Goal: Information Seeking & Learning: Understand process/instructions

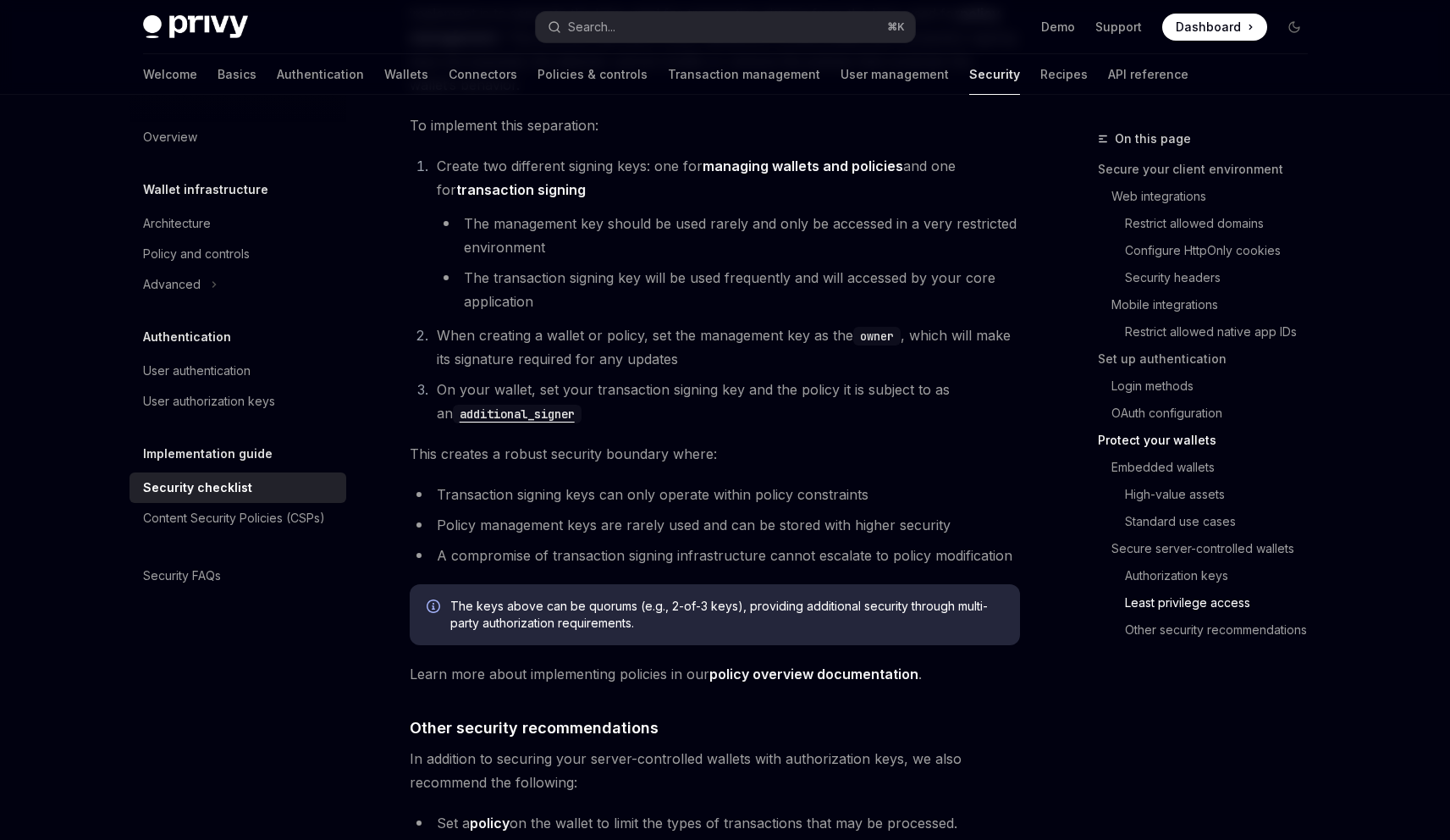
scroll to position [3779, 0]
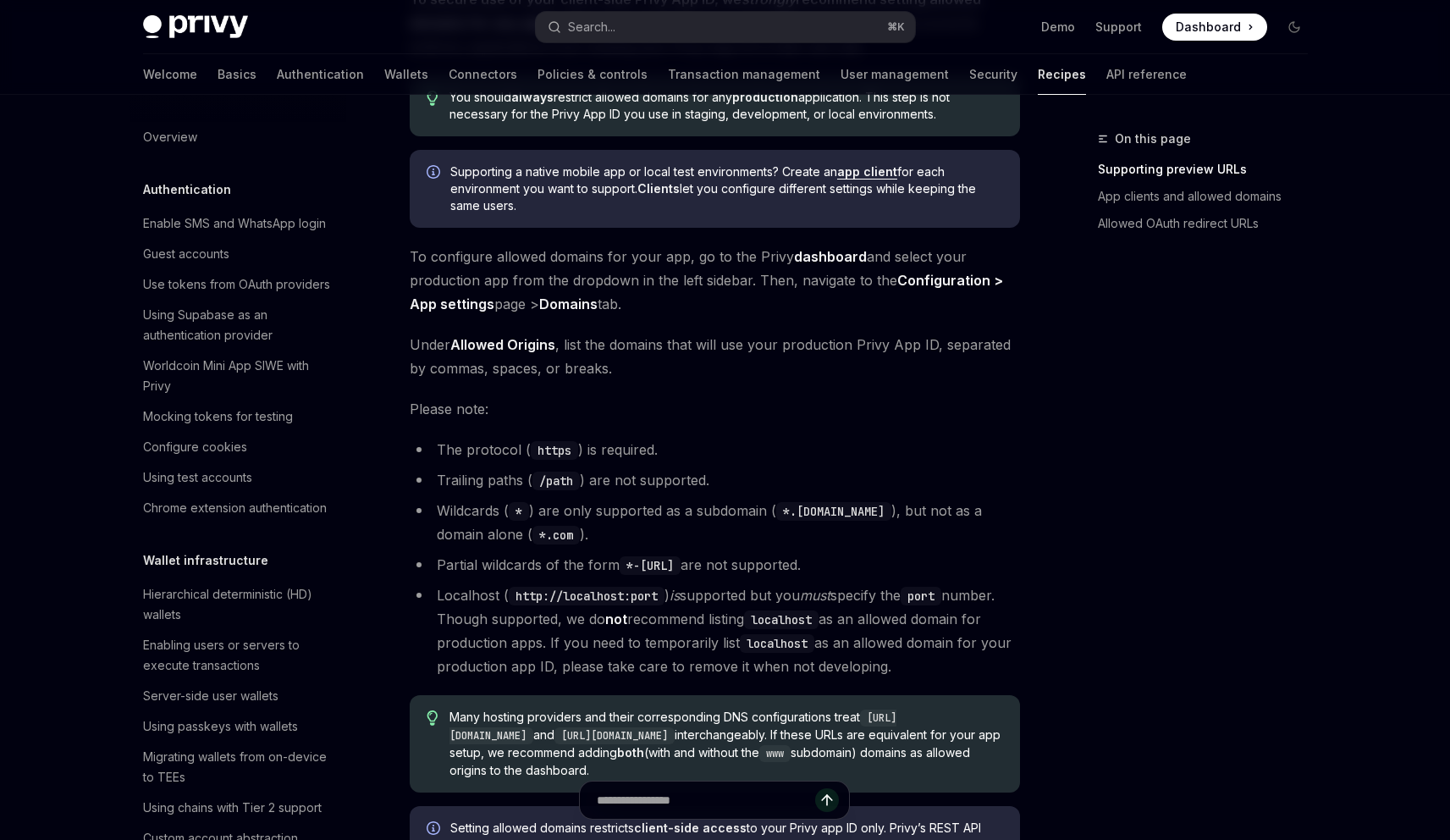
scroll to position [273, 0]
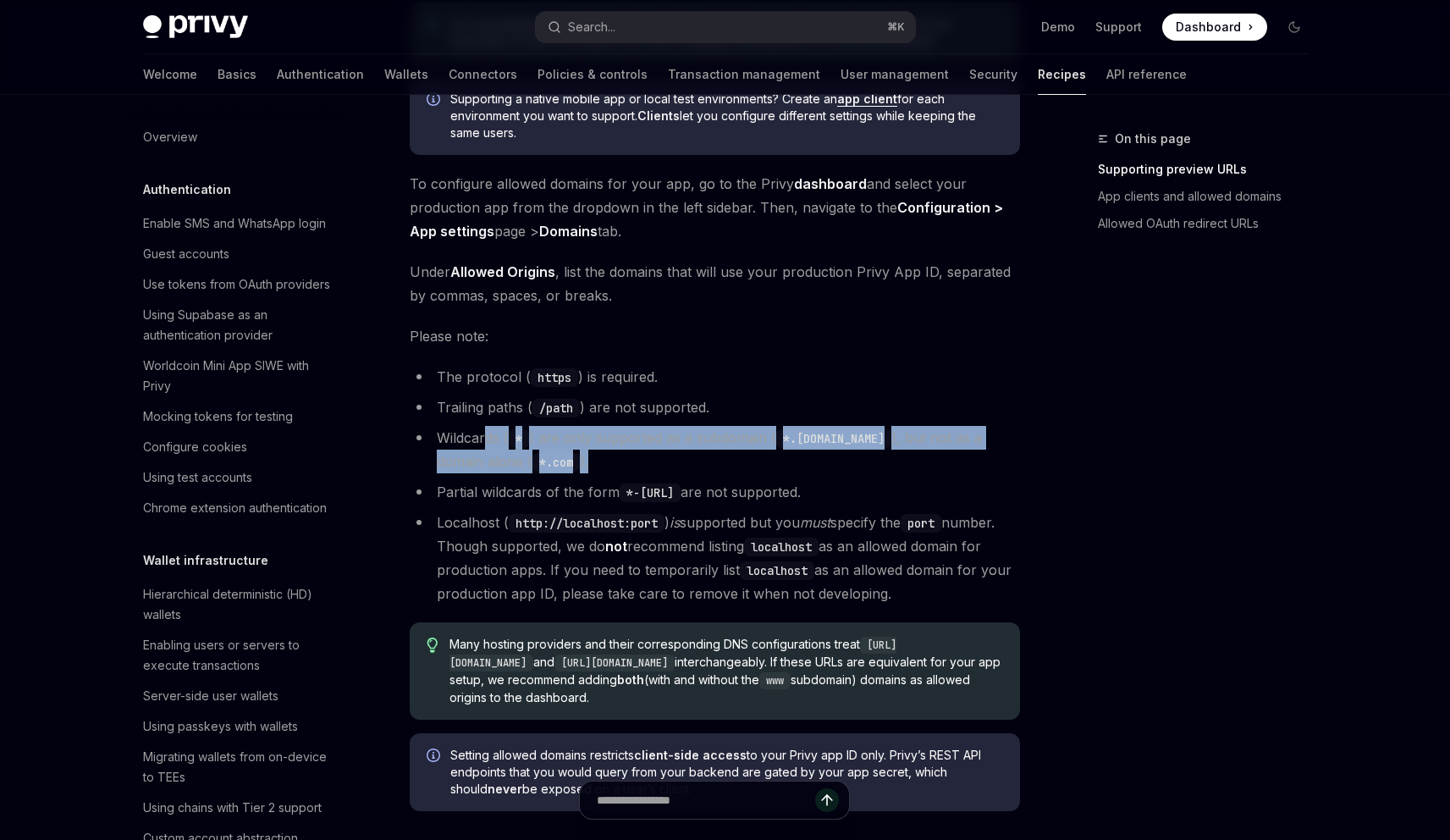
drag, startPoint x: 486, startPoint y: 434, endPoint x: 617, endPoint y: 463, distance: 134.2
click at [617, 463] on li "Wildcards ( * ) are only supported as a subdomain ( *.domain.com ), but not as …" at bounding box center [714, 450] width 610 height 48
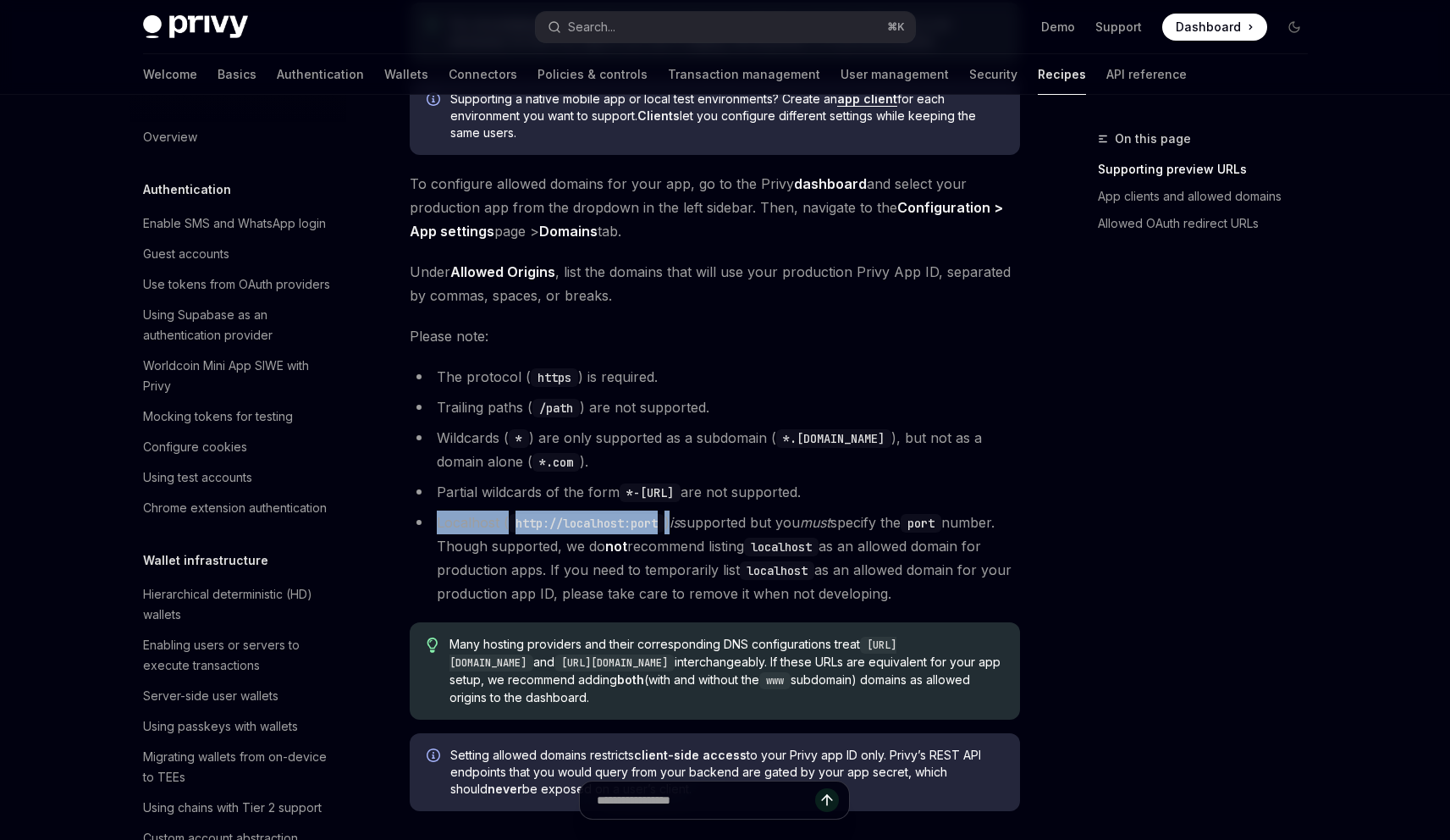
drag, startPoint x: 433, startPoint y: 524, endPoint x: 675, endPoint y: 524, distance: 242.0
click at [675, 524] on li "Localhost ( http://localhost:port ) is supported but you must specify the port …" at bounding box center [714, 558] width 610 height 95
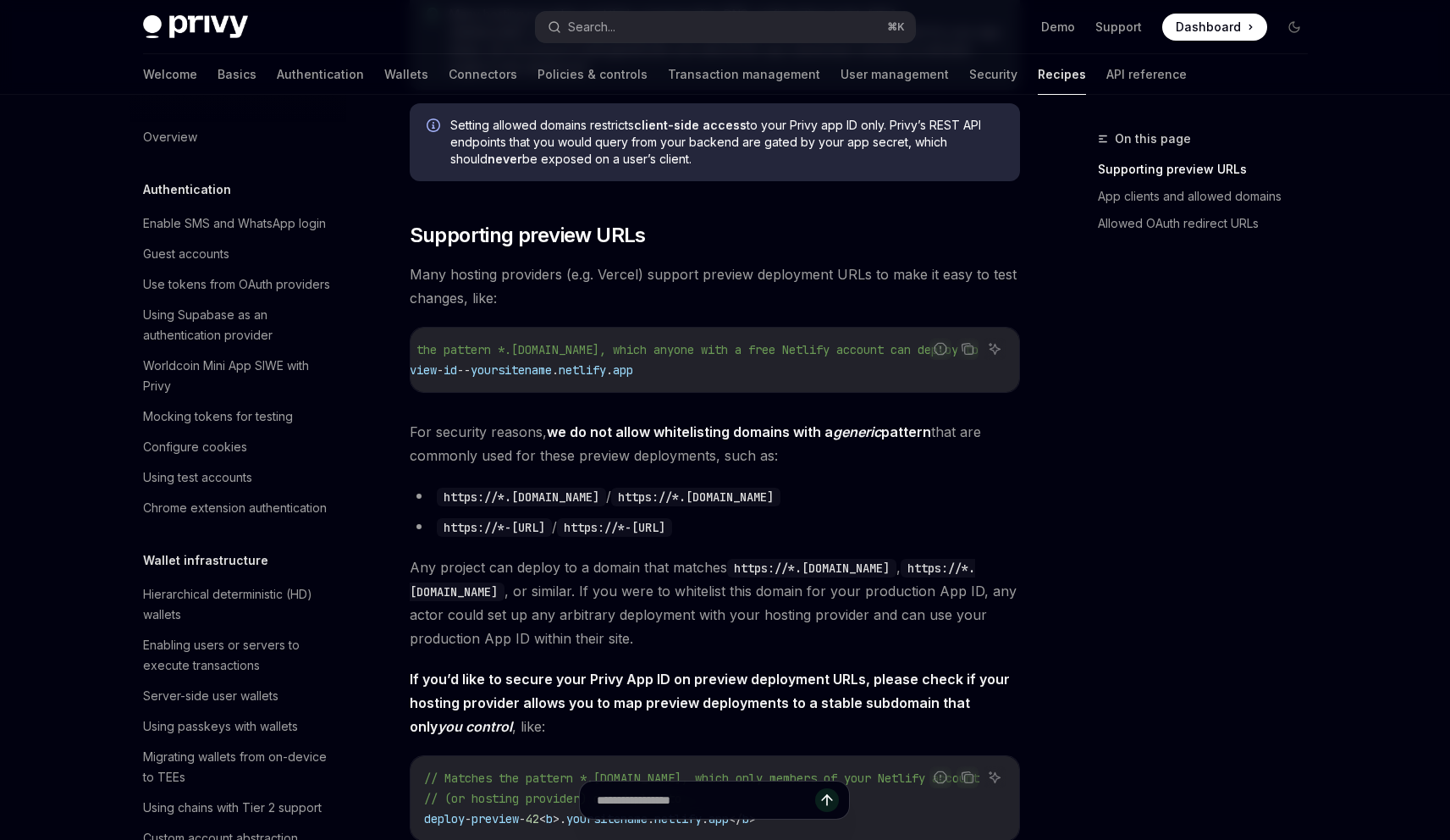
scroll to position [951, 0]
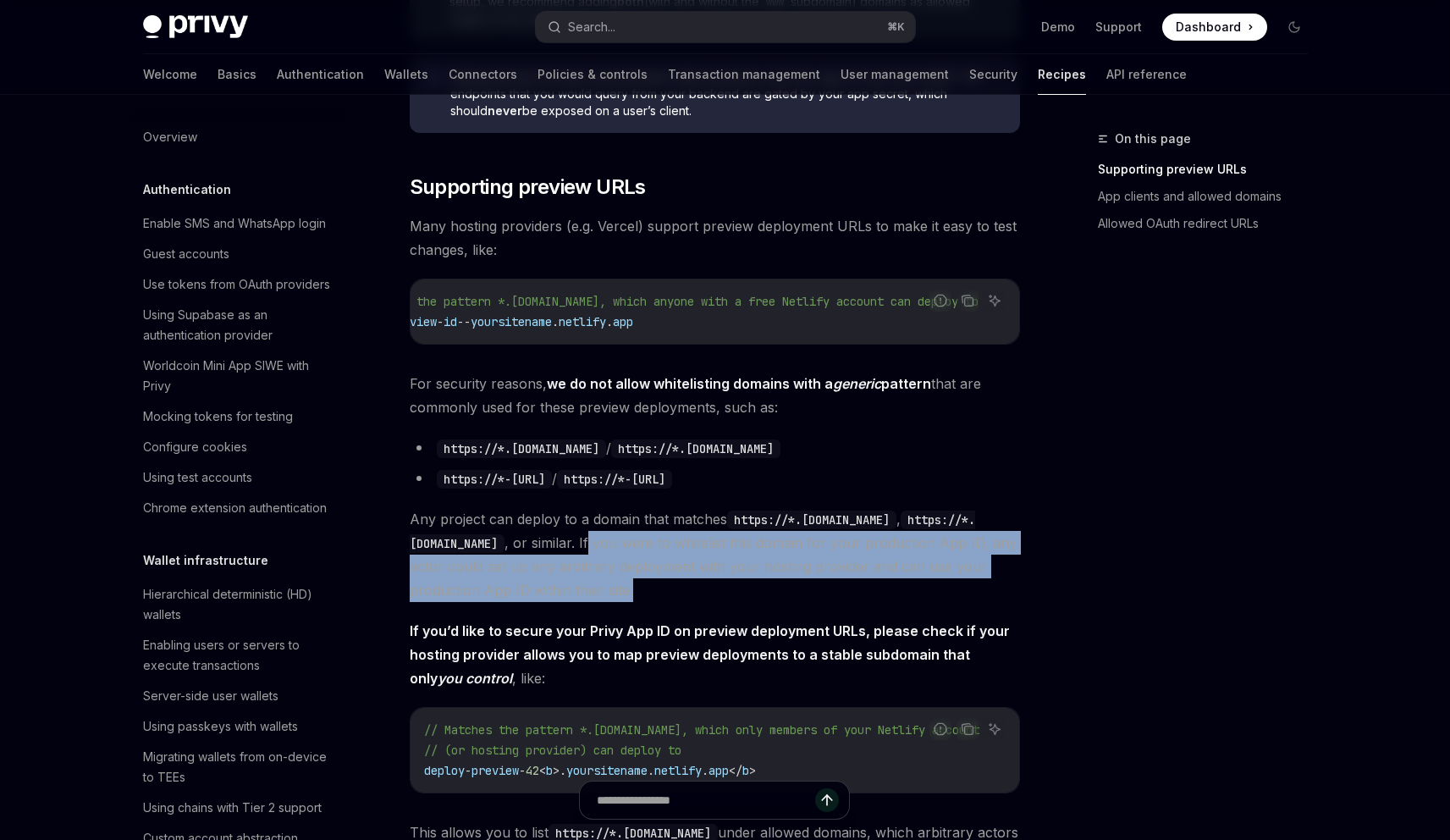
drag, startPoint x: 647, startPoint y: 545, endPoint x: 726, endPoint y: 608, distance: 101.0
click at [726, 608] on div "To secure use of your client-side Privy App ID, we strongly recommend setting a…" at bounding box center [714, 400] width 610 height 2329
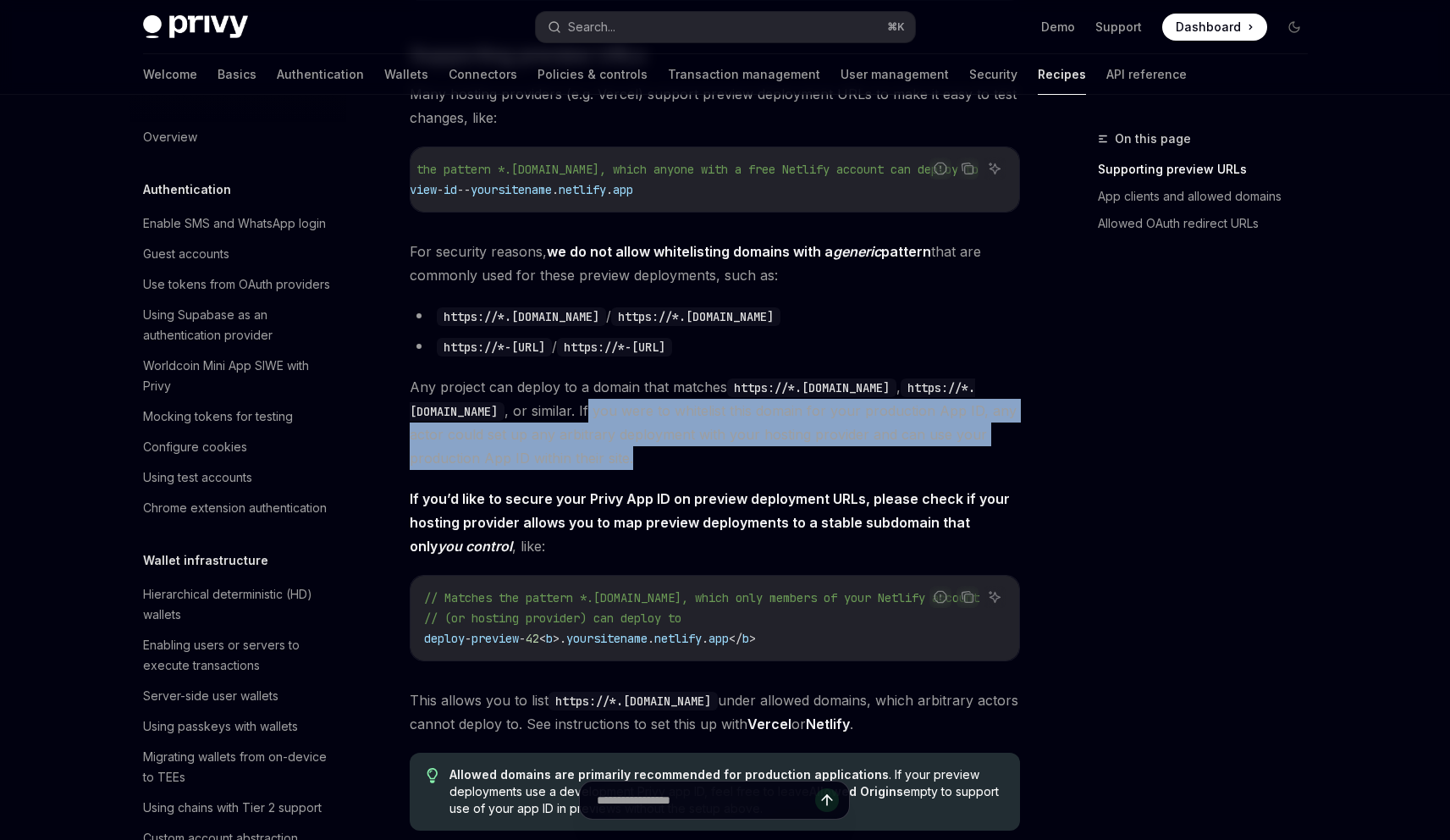
scroll to position [1145, 0]
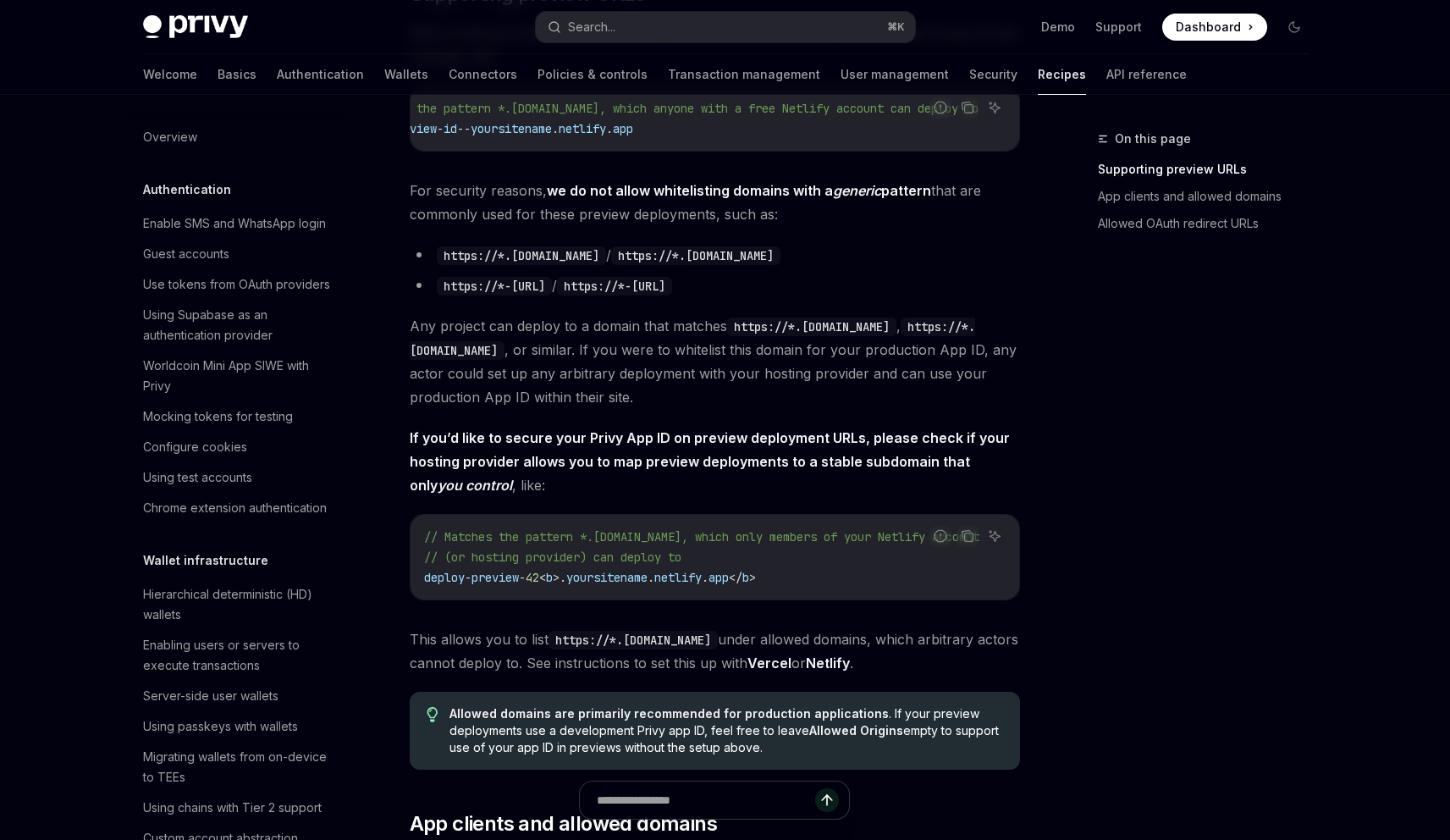
click at [682, 450] on strong "If you’d like to secure your Privy App ID on preview deployment URLs, please ch…" at bounding box center [709, 462] width 600 height 64
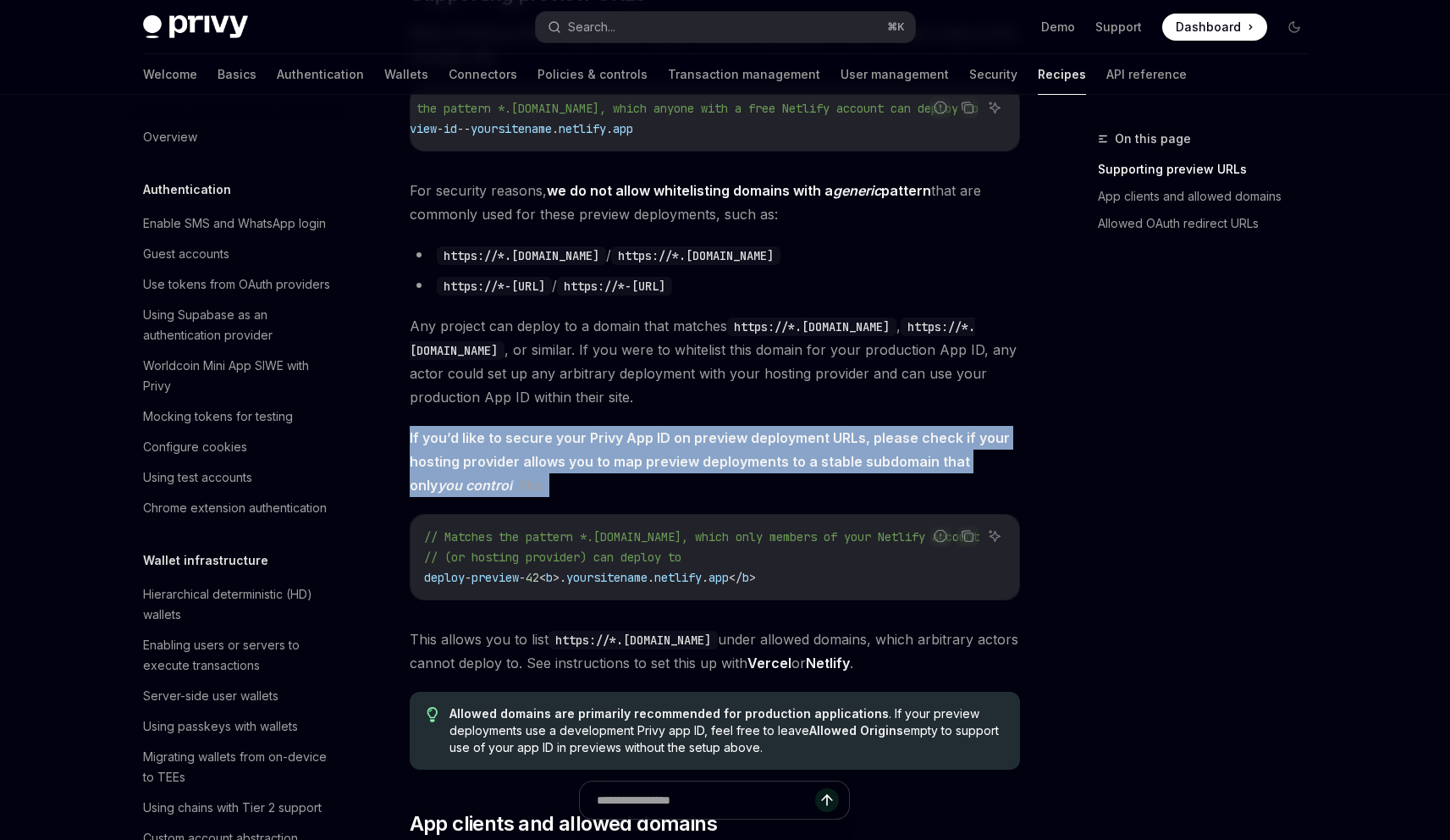
click at [682, 450] on strong "If you’d like to secure your Privy App ID on preview deployment URLs, please ch…" at bounding box center [709, 462] width 600 height 64
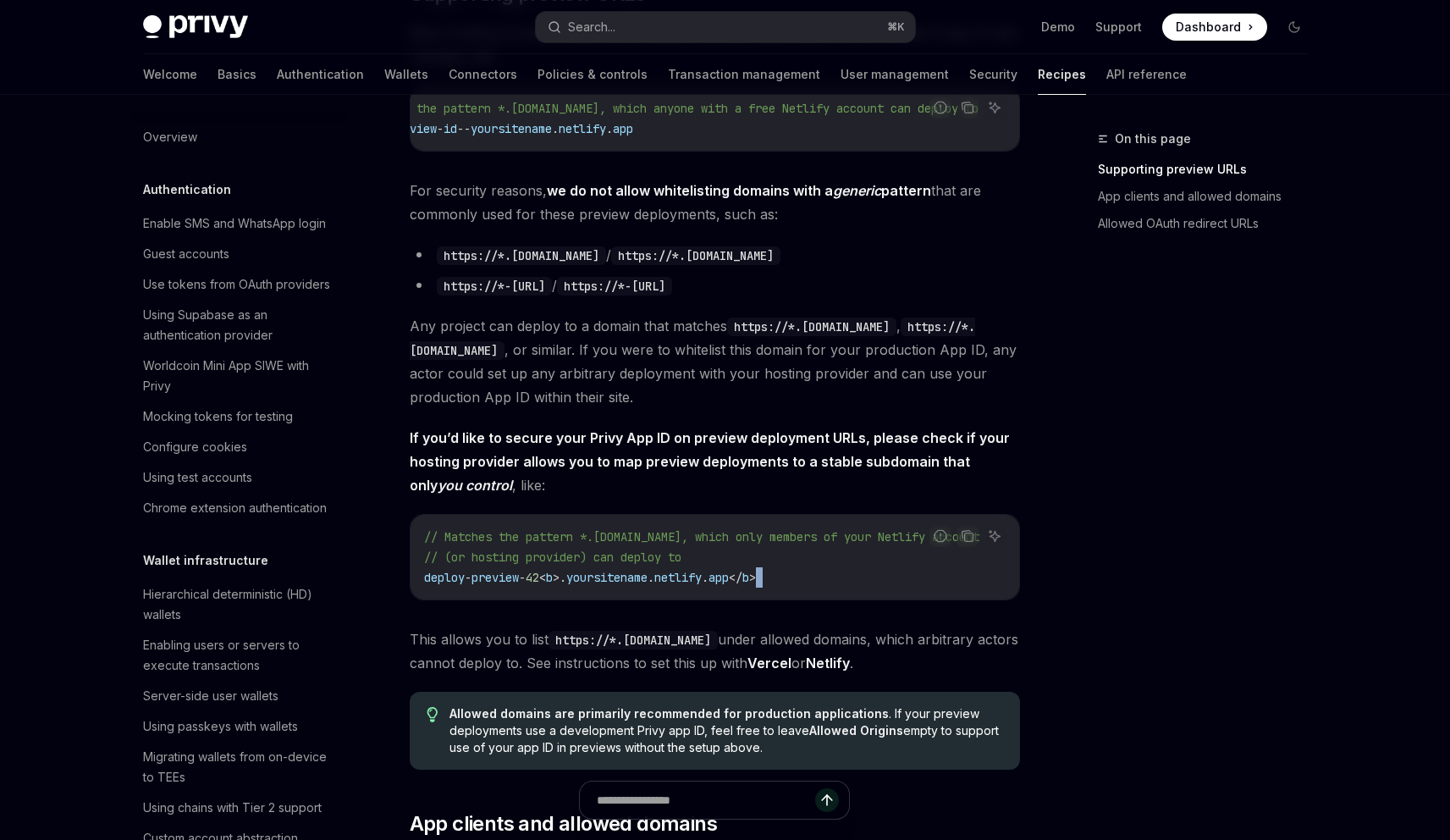
drag, startPoint x: 644, startPoint y: 611, endPoint x: 733, endPoint y: 621, distance: 89.6
click at [706, 617] on div "To secure use of your client-side Privy App ID, we strongly recommend setting a…" at bounding box center [714, 207] width 610 height 2329
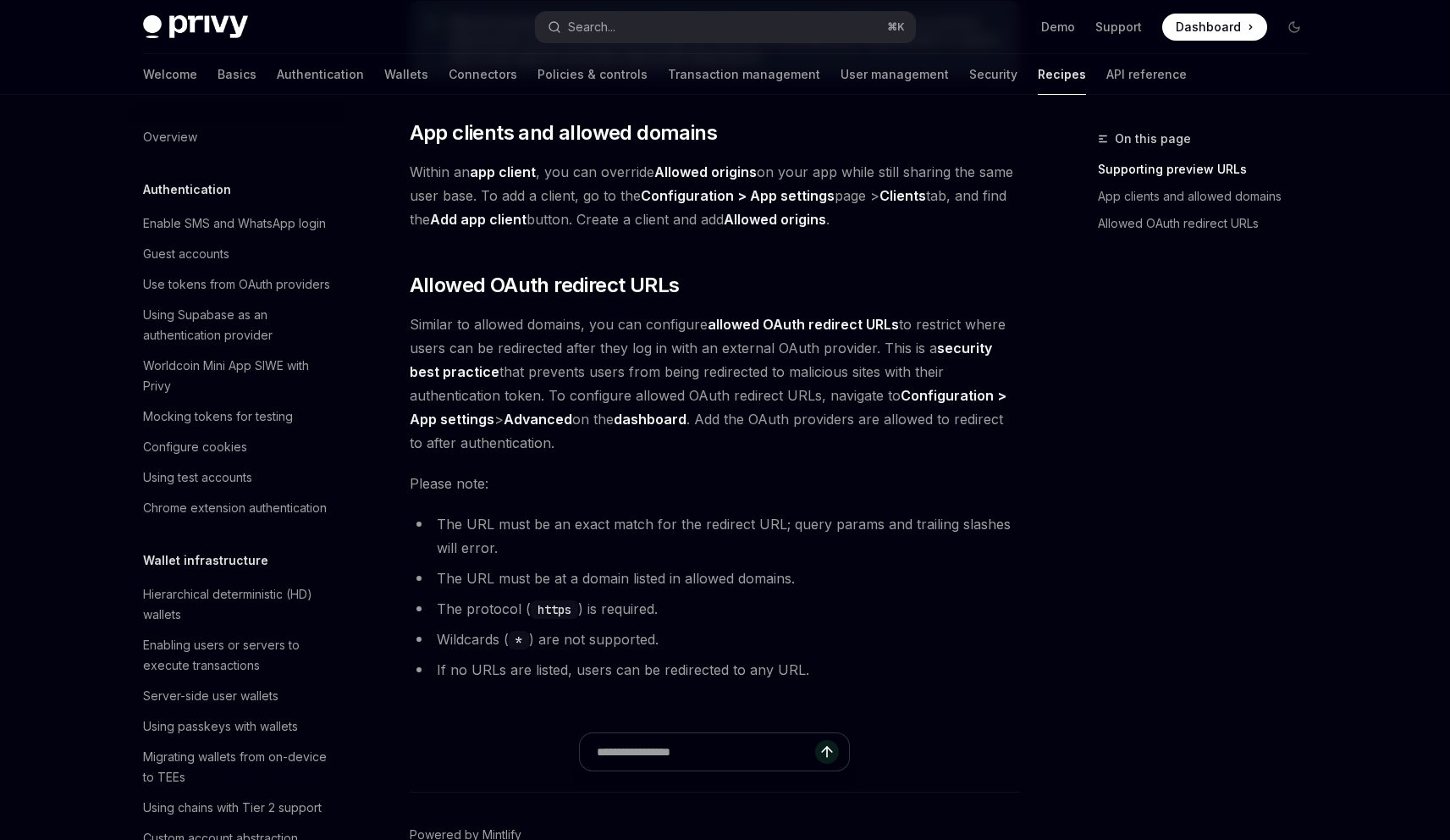
scroll to position [1945, 0]
